Goal: Information Seeking & Learning: Learn about a topic

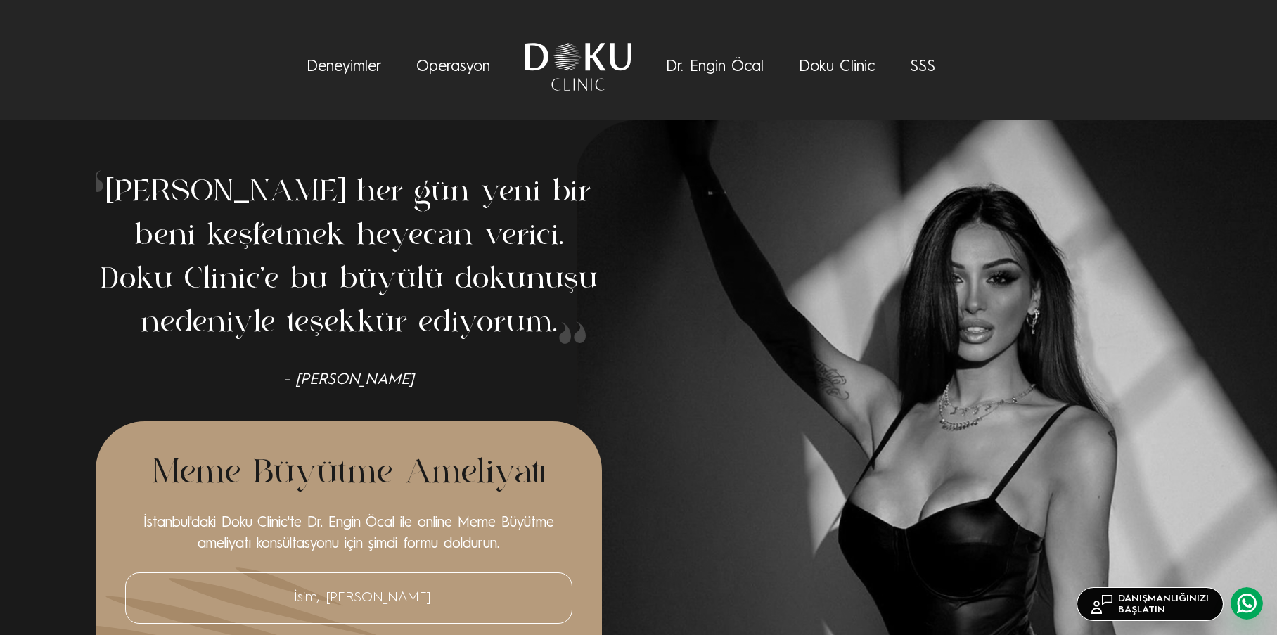
click at [449, 71] on link "Operasyon" at bounding box center [453, 66] width 74 height 15
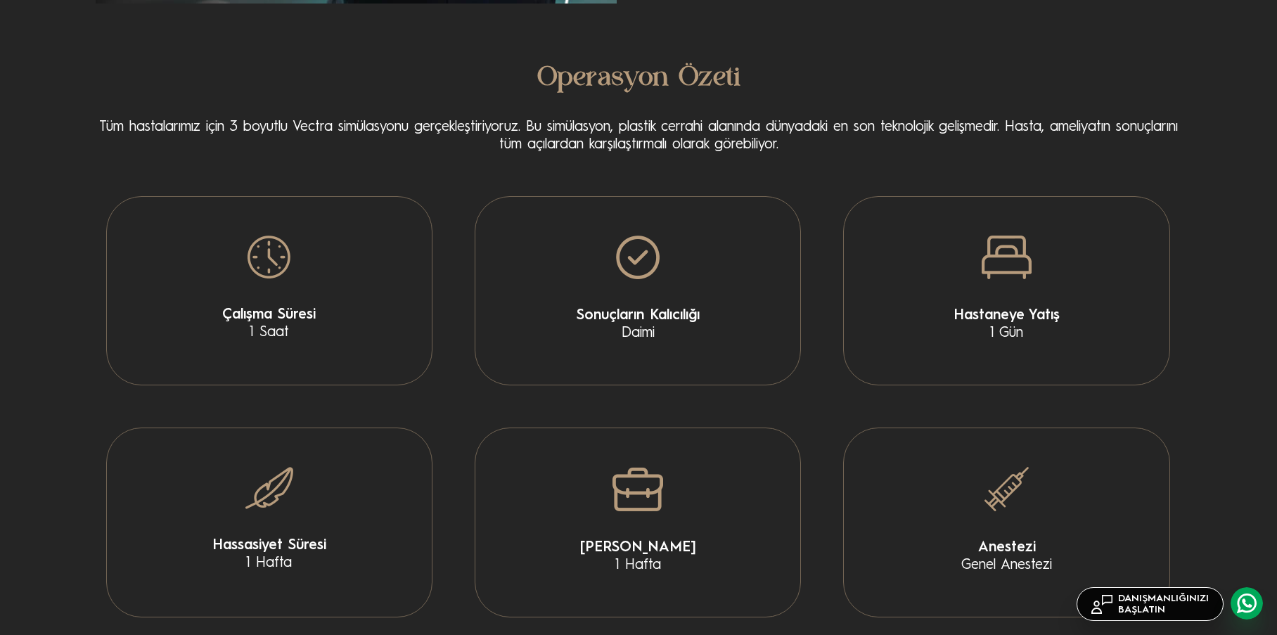
scroll to position [2784, 0]
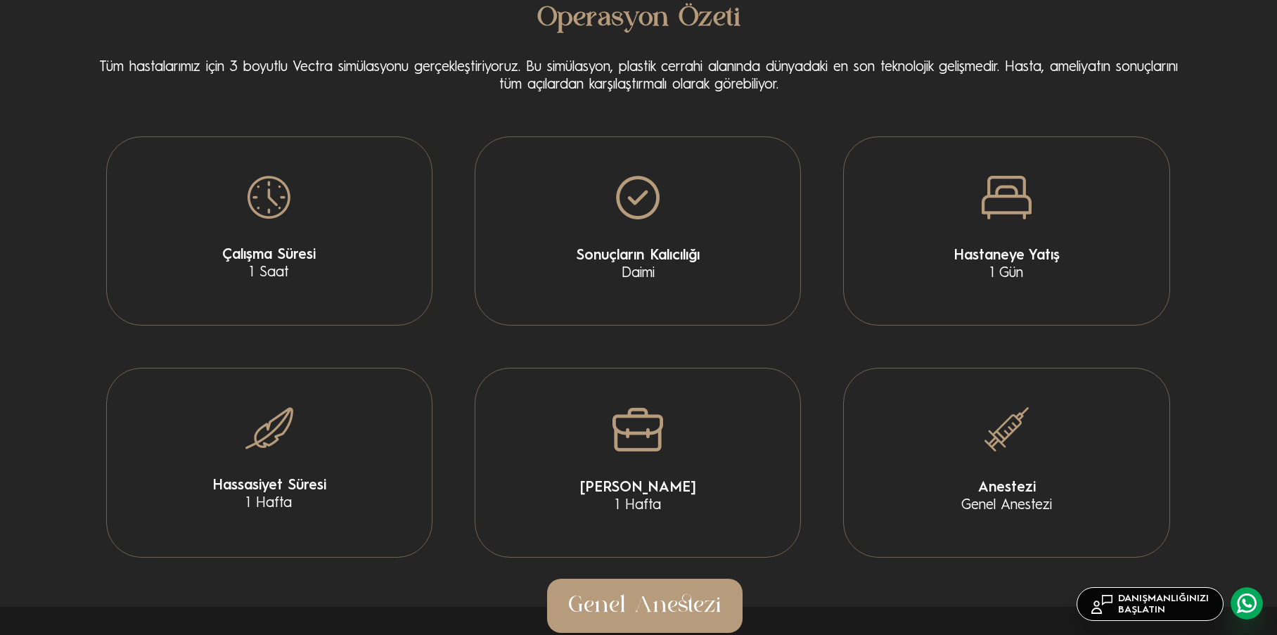
click at [314, 242] on div "Çalışma Süresi 1 Saat" at bounding box center [269, 230] width 326 height 189
click at [659, 248] on span "Sonuçların Kalıcılığı" at bounding box center [637, 257] width 311 height 18
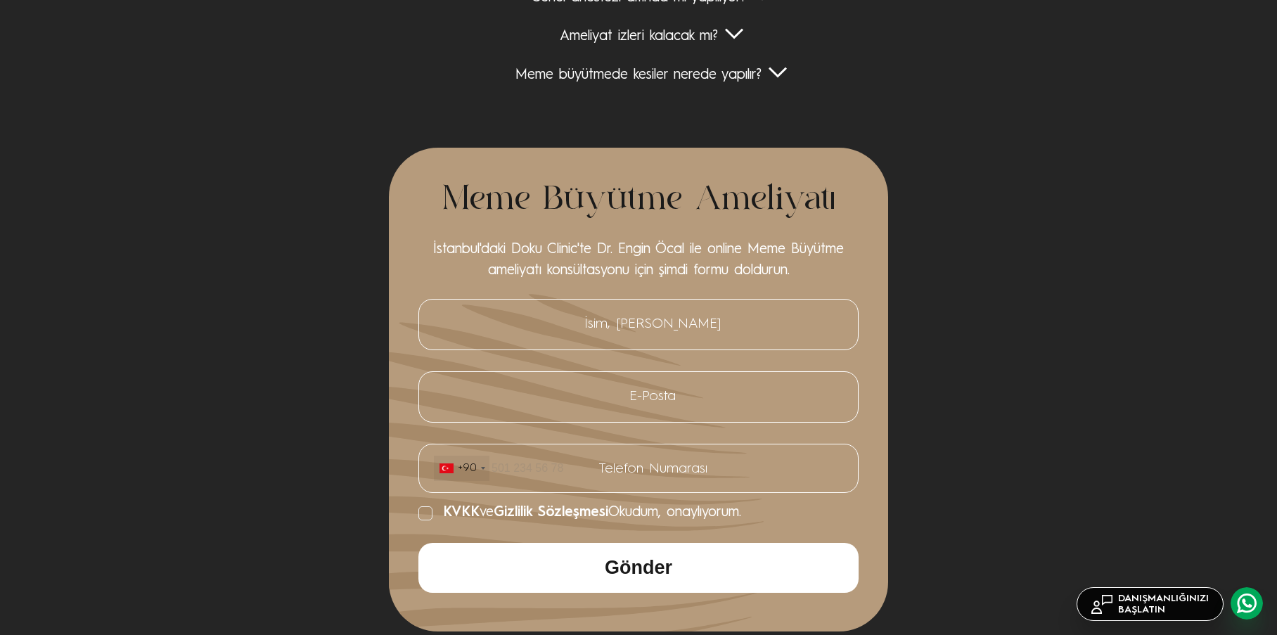
scroll to position [5175, 0]
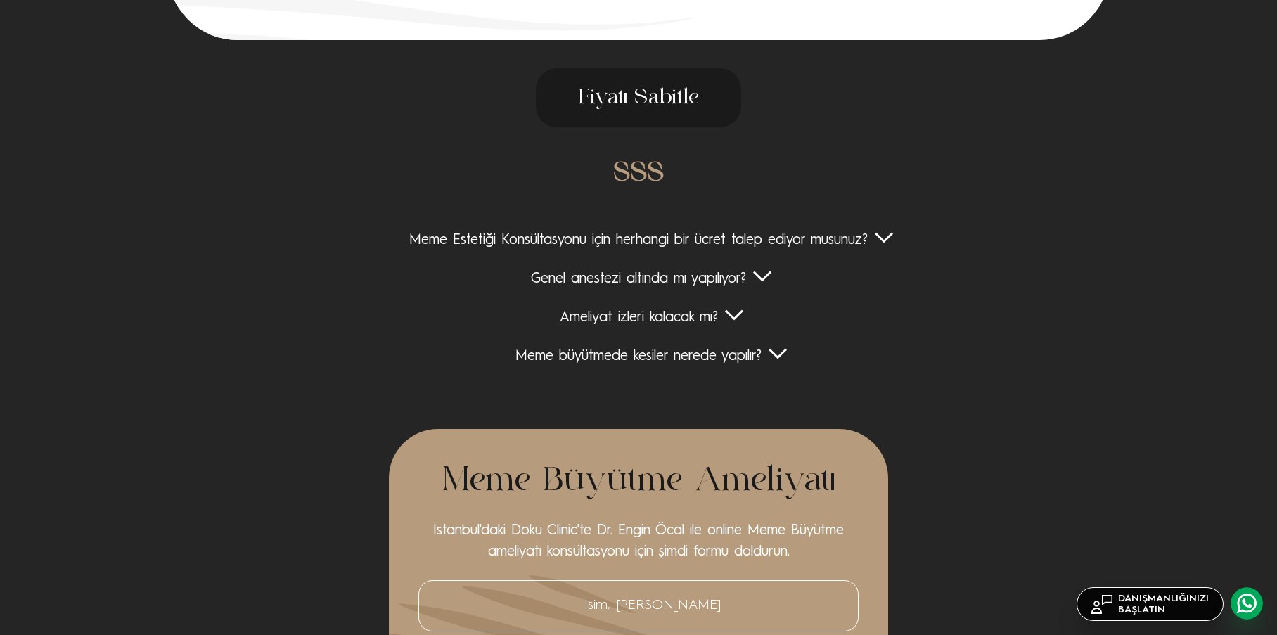
click at [883, 238] on div "Meme Estetiği Konsültasyonu için herhangi bir ücret talep ediyor musunuz?" at bounding box center [639, 241] width 1087 height 18
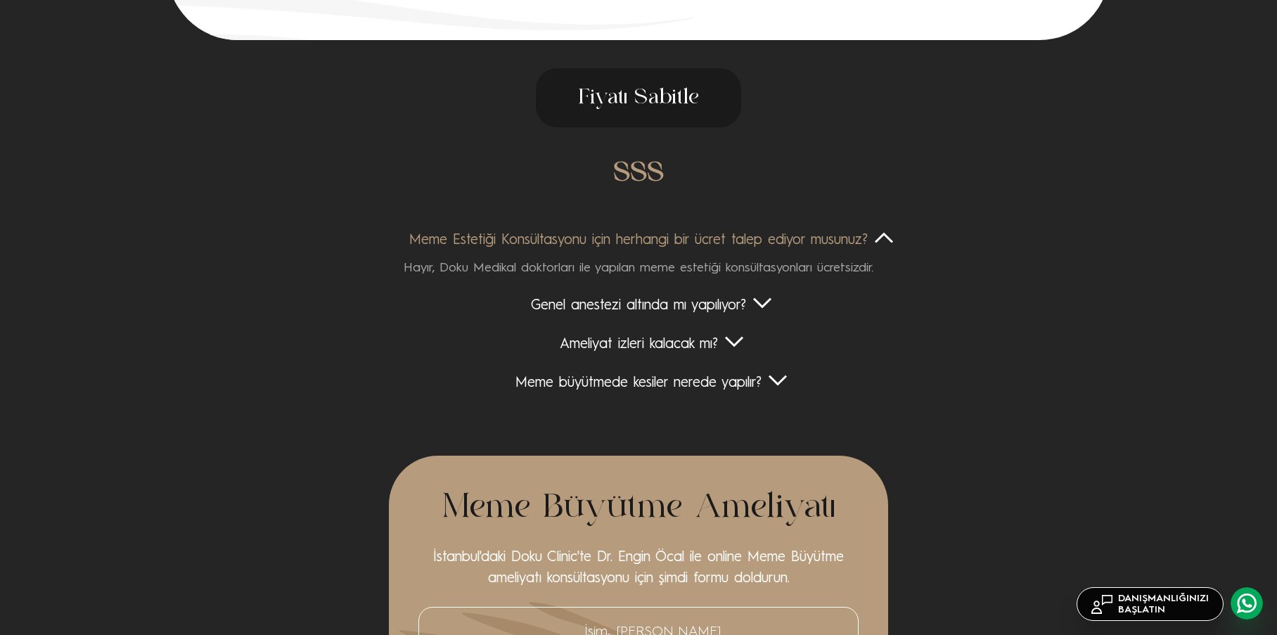
click at [762, 297] on div "Genel anestezi altında mı yapılıyor?" at bounding box center [639, 306] width 1087 height 18
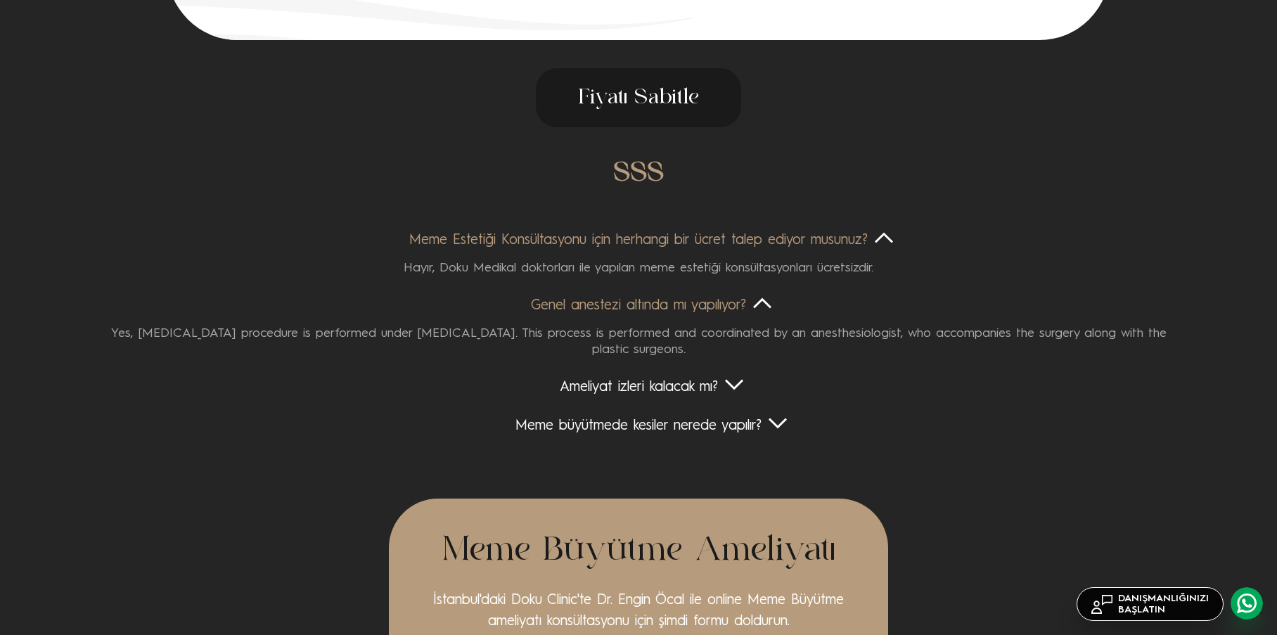
click at [725, 381] on div "Ameliyat izleri kalacak mı?" at bounding box center [639, 388] width 1087 height 18
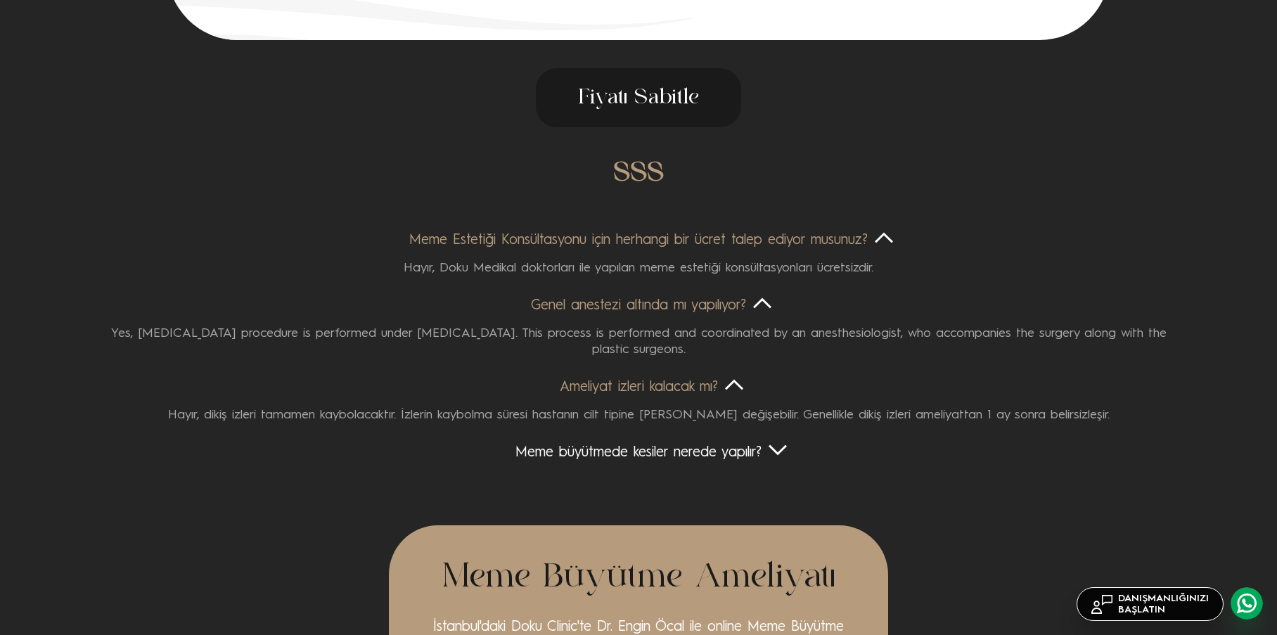
click at [778, 453] on div "Meme büyütmede kesiler nerede yapılır?" at bounding box center [639, 453] width 1087 height 18
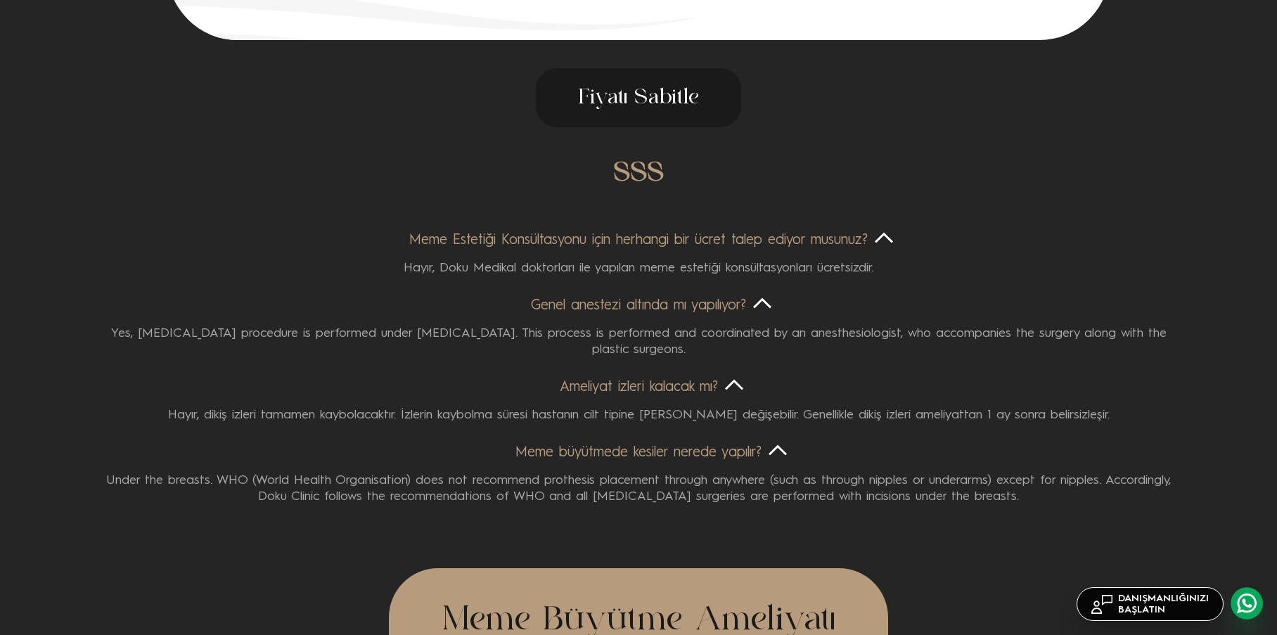
click at [776, 448] on div "Meme büyütmede kesiler nerede yapılır?" at bounding box center [639, 453] width 1087 height 18
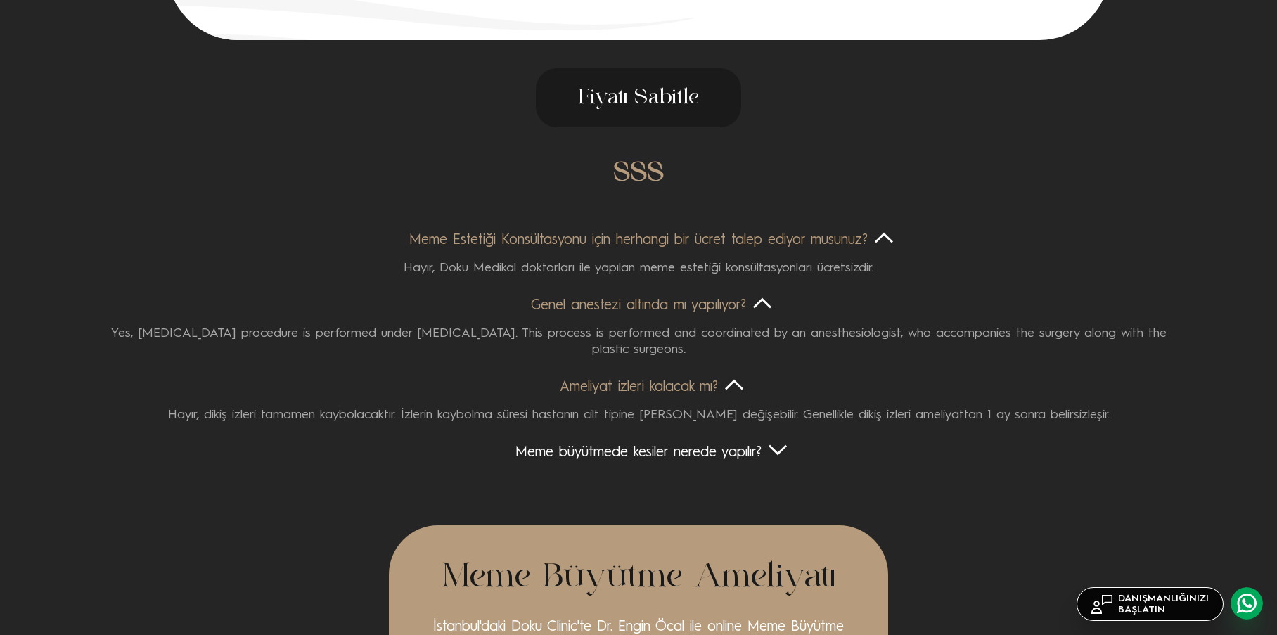
click at [743, 382] on div "Ameliyat izleri kalacak mı?" at bounding box center [639, 388] width 1087 height 18
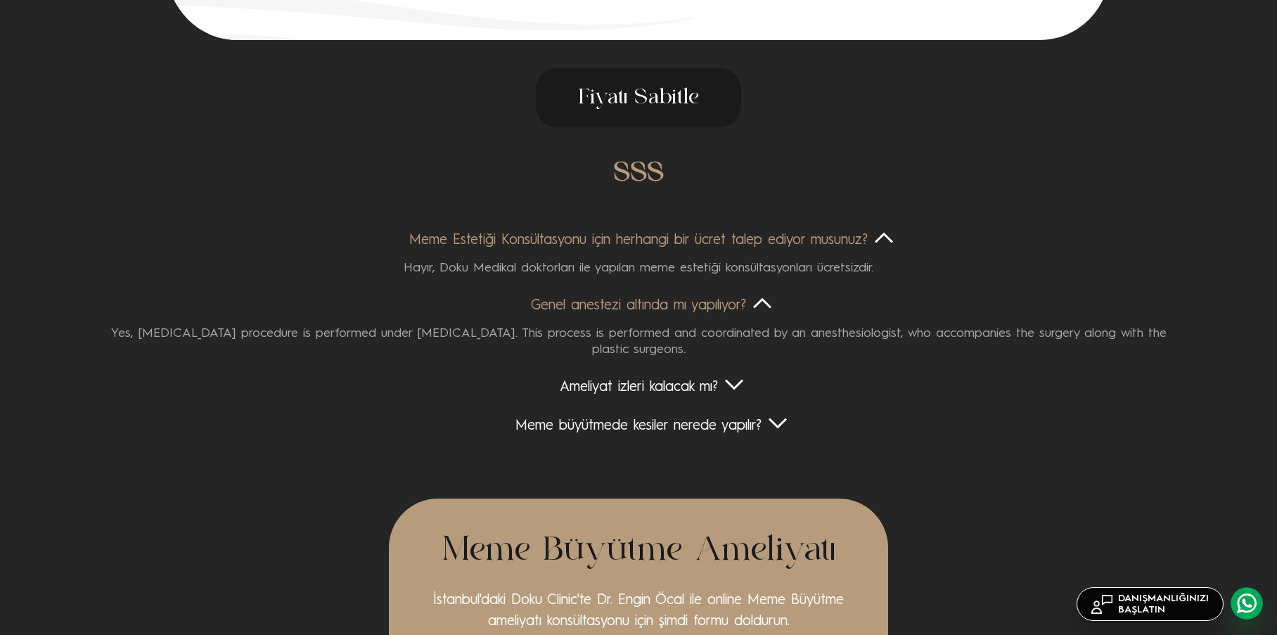
click at [755, 305] on div "Genel anestezi altında mı yapılıyor?" at bounding box center [639, 306] width 1087 height 18
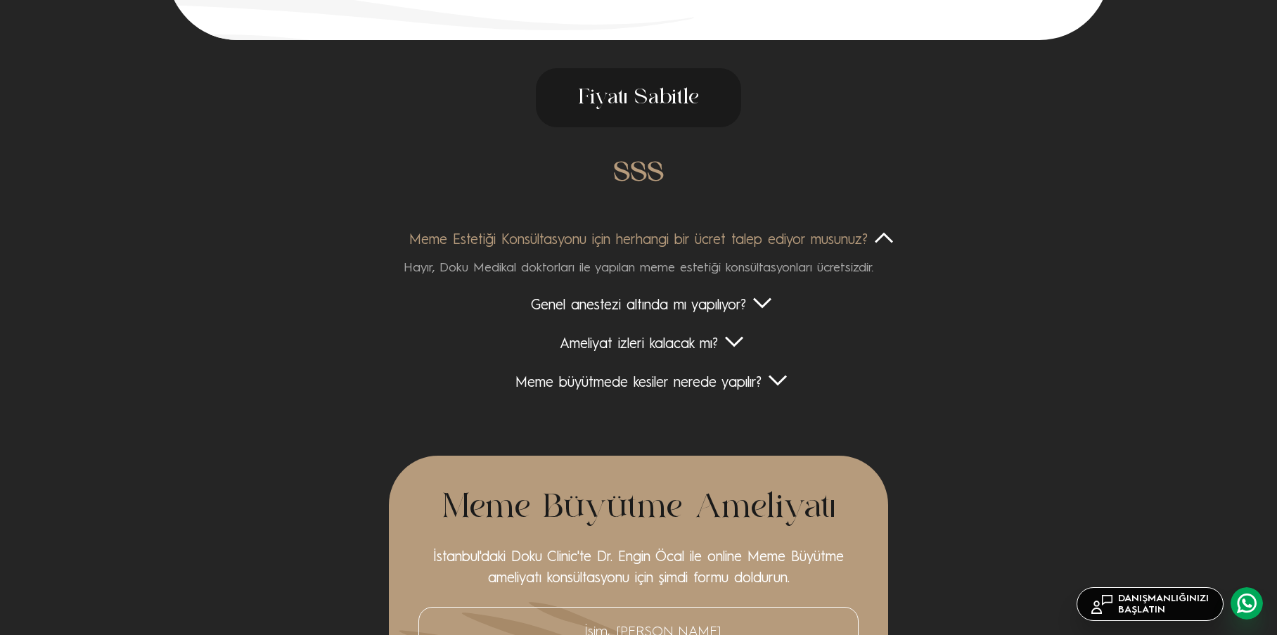
click at [883, 241] on div "Meme Estetiği Konsültasyonu için herhangi bir ücret talep ediyor musunuz?" at bounding box center [639, 241] width 1087 height 18
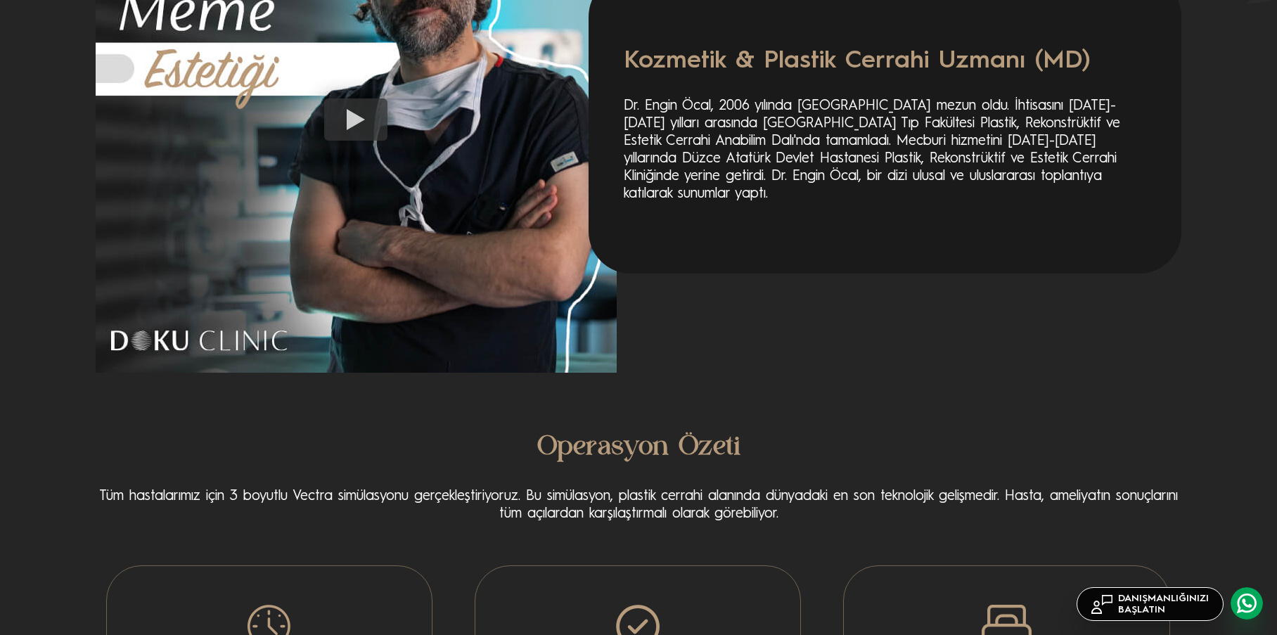
scroll to position [2116, 0]
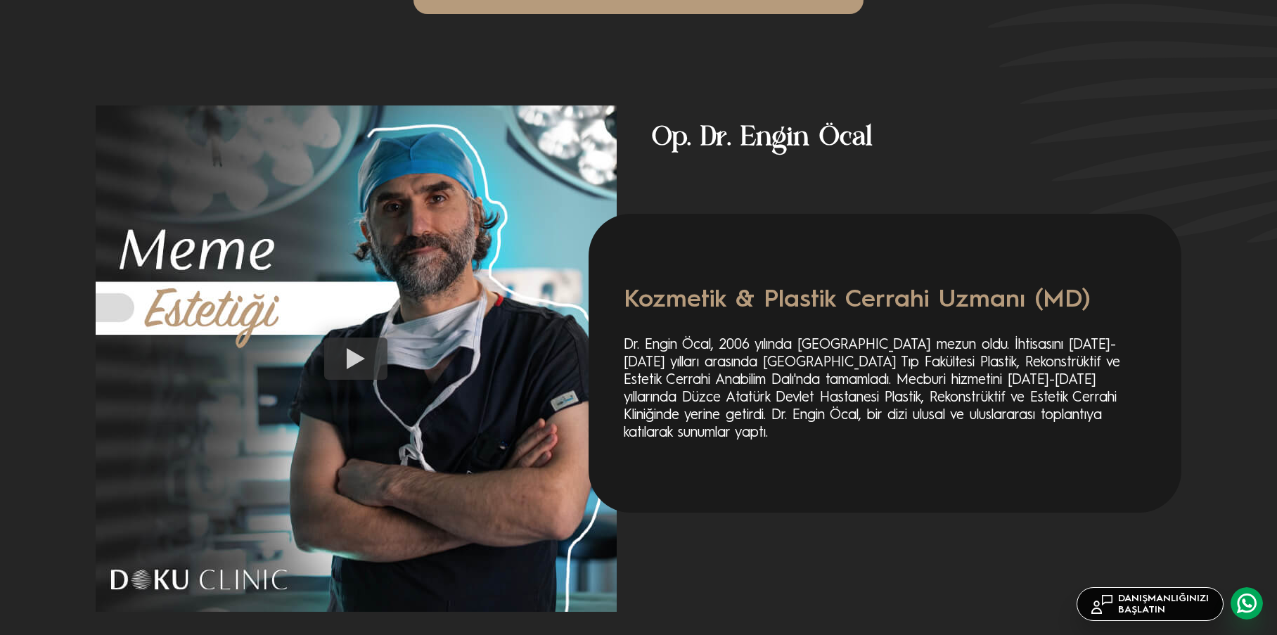
click at [1205, 602] on link "DANIŞMANLIĞINIZI BAŞLATIN" at bounding box center [1150, 604] width 147 height 34
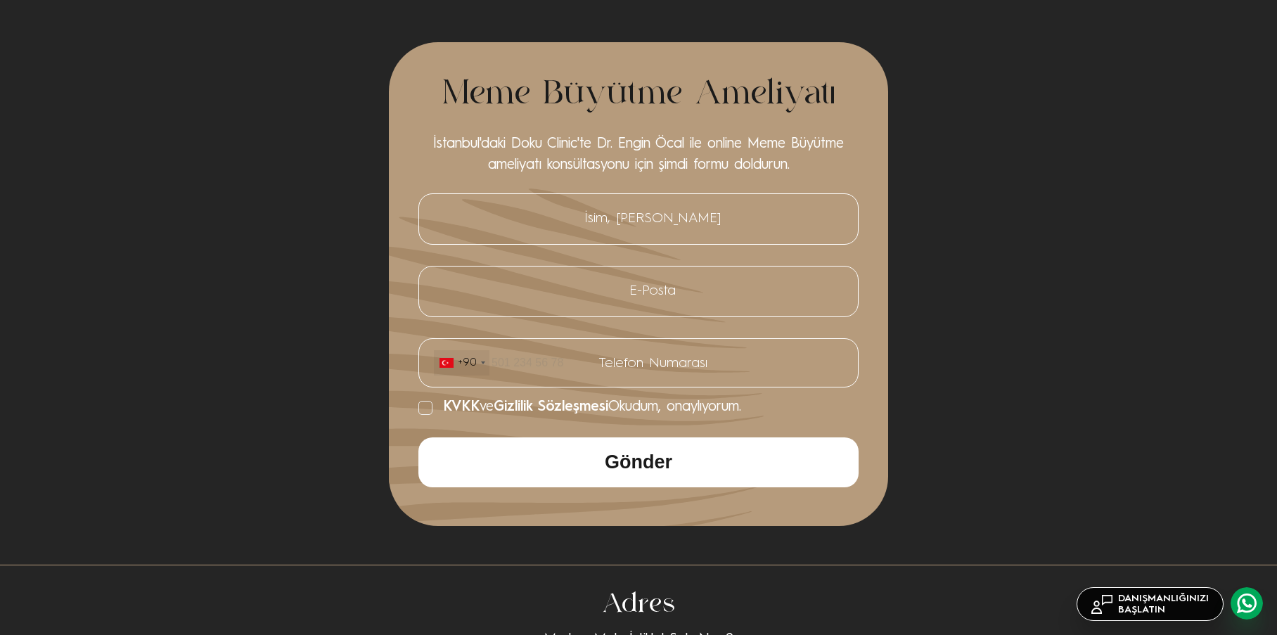
scroll to position [5605, 0]
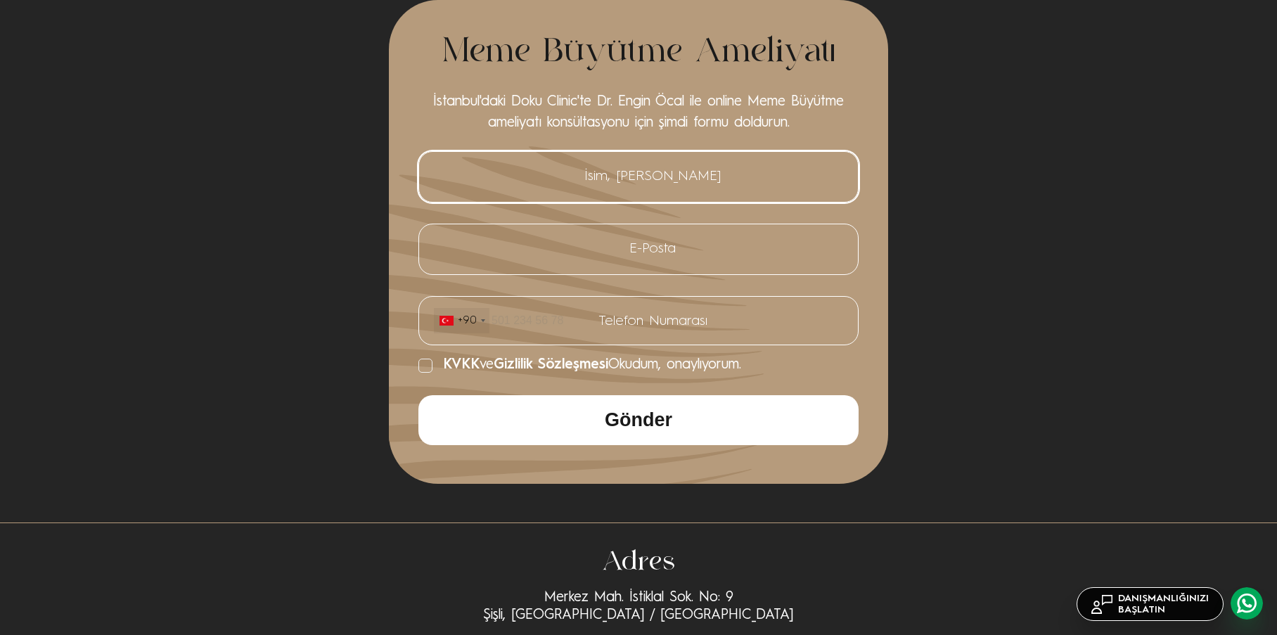
click at [632, 181] on input "İsim, [PERSON_NAME]" at bounding box center [638, 176] width 411 height 29
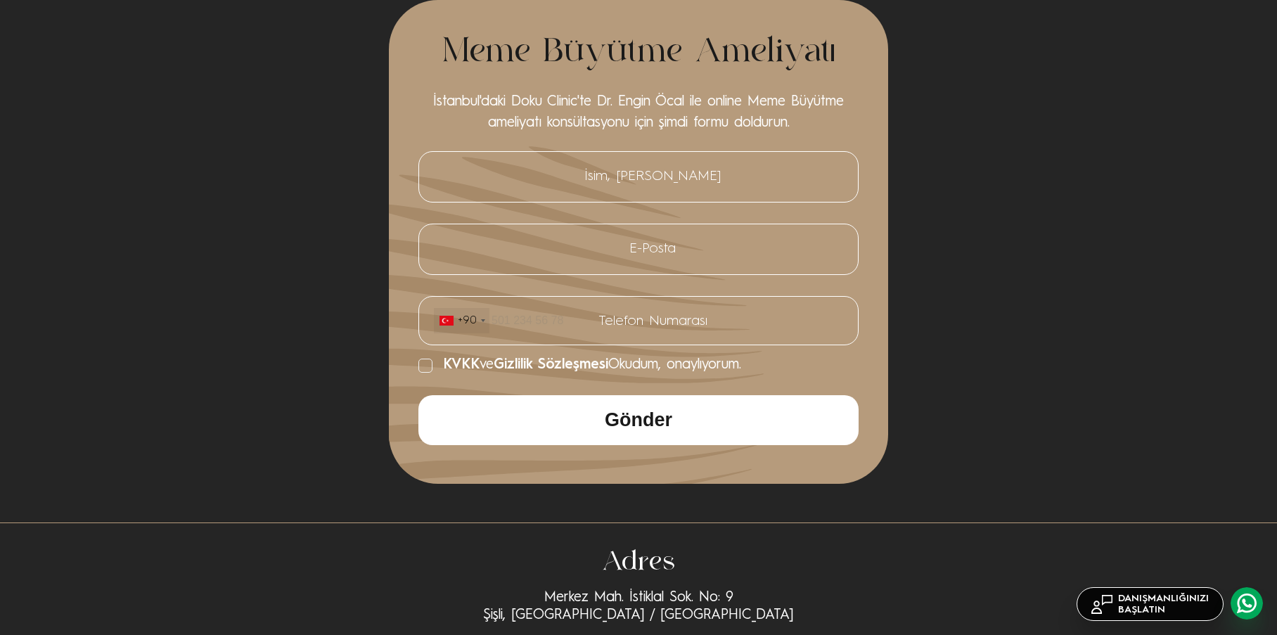
click at [985, 210] on div "Meme Büyütme Ameliyatı İstanbul'daki Doku Clinic'te Dr. Engin Öcal ile online M…" at bounding box center [639, 242] width 1087 height 484
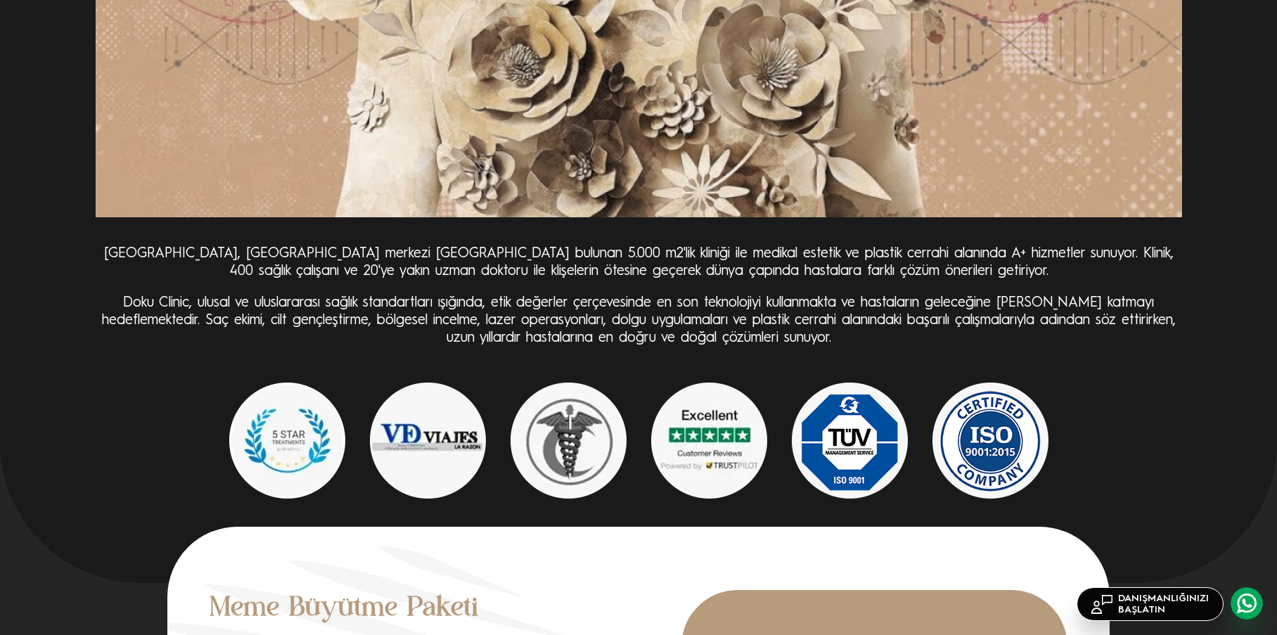
scroll to position [4339, 0]
